Goal: Check status: Check status

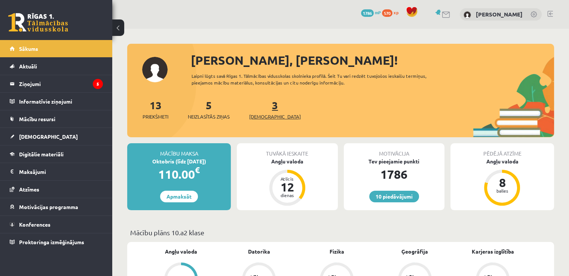
click at [267, 114] on span "[DEMOGRAPHIC_DATA]" at bounding box center [275, 116] width 52 height 7
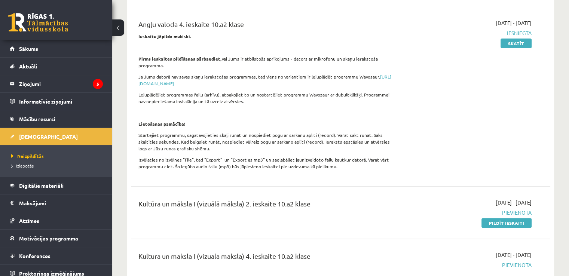
scroll to position [126, 0]
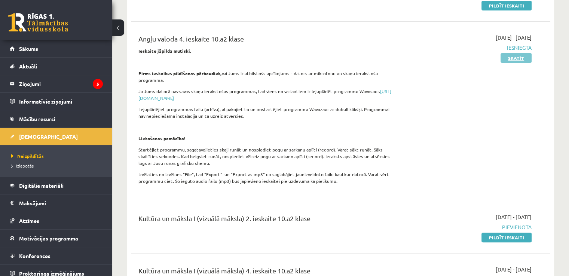
click at [520, 57] on link "Skatīt" at bounding box center [515, 58] width 31 height 10
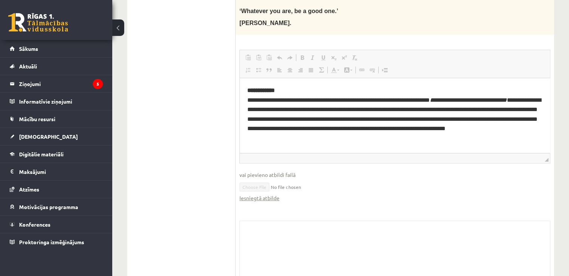
scroll to position [338, 0]
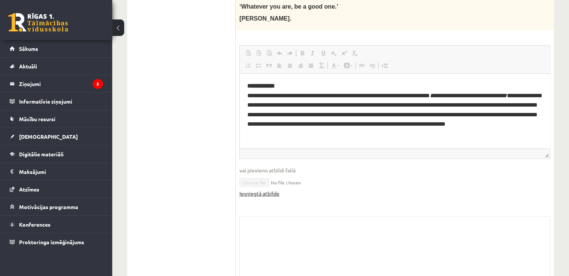
click at [254, 194] on link "Iesniegtā atbilde" at bounding box center [259, 194] width 40 height 8
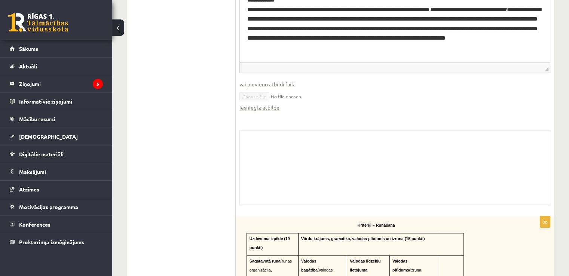
scroll to position [418, 0]
